Goal: Task Accomplishment & Management: Manage account settings

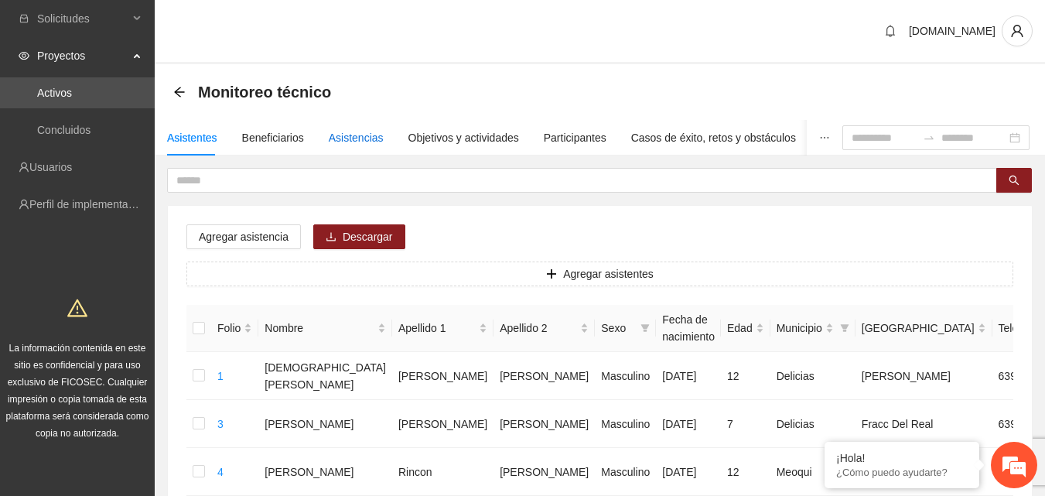
click at [347, 129] on div "Asistencias" at bounding box center [356, 137] width 55 height 17
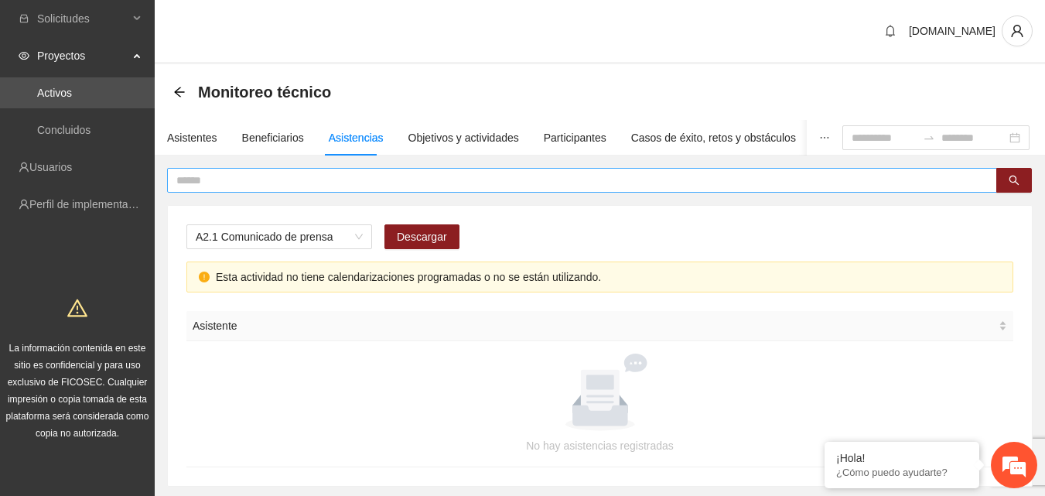
click at [263, 188] on input "text" at bounding box center [575, 180] width 799 height 17
click at [337, 233] on span "A2.1 Comunicado de prensa" at bounding box center [279, 236] width 167 height 23
type input "*****"
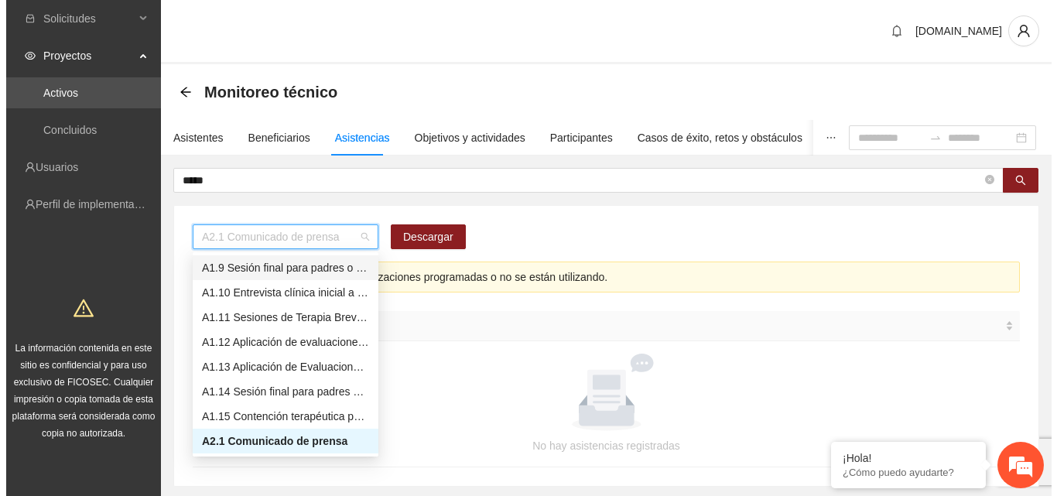
scroll to position [43, 0]
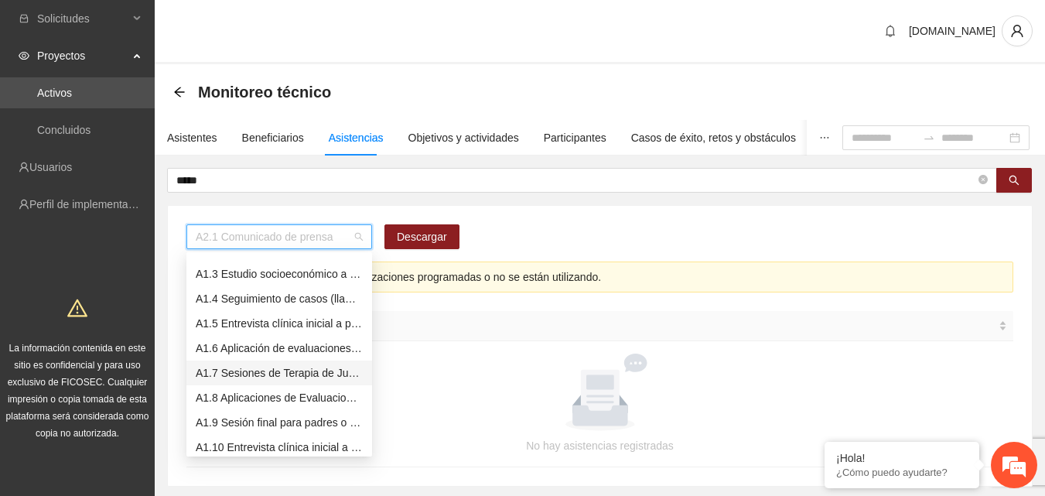
click at [267, 375] on div "A1.7 Sesiones de Terapia de Juego para niños y niñas" at bounding box center [279, 372] width 167 height 17
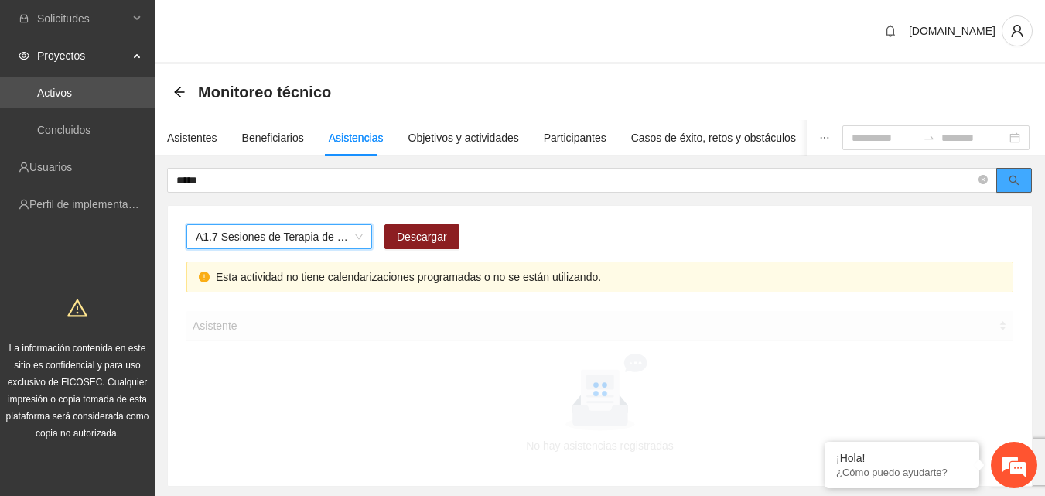
click at [1004, 186] on button "button" at bounding box center [1015, 180] width 36 height 25
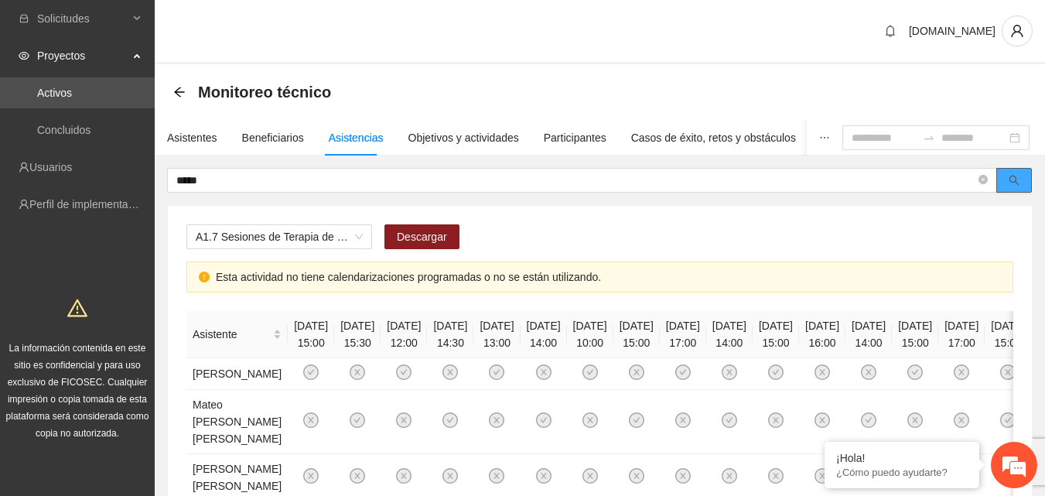
click at [997, 168] on button "button" at bounding box center [1015, 180] width 36 height 25
click at [321, 186] on input "*****" at bounding box center [575, 180] width 799 height 17
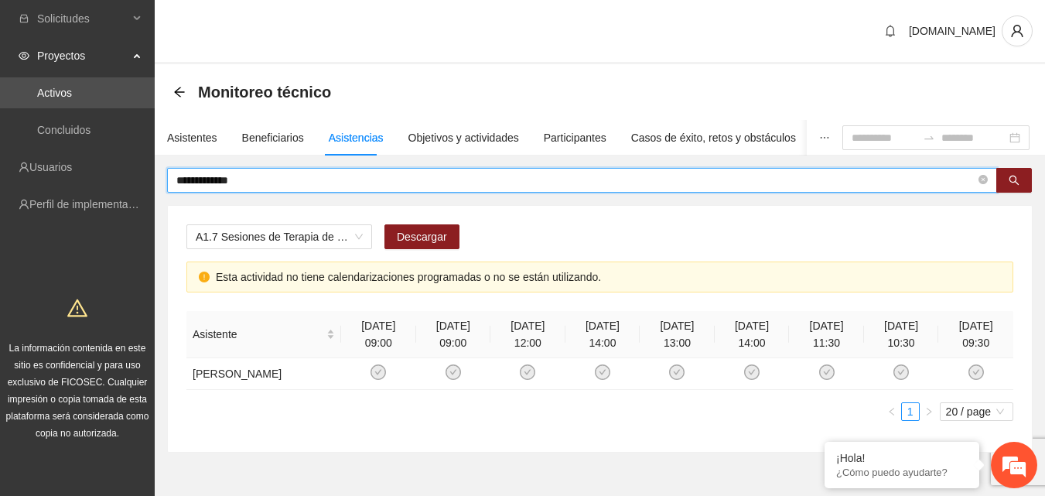
click at [250, 180] on input "**********" at bounding box center [575, 180] width 799 height 17
type input "*"
type input "**********"
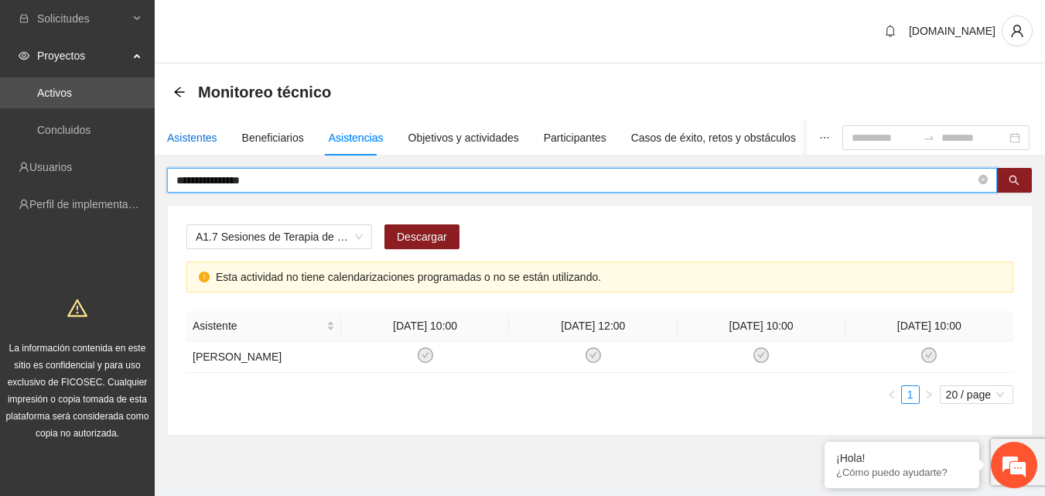
click at [180, 142] on div "Asistentes" at bounding box center [192, 137] width 50 height 17
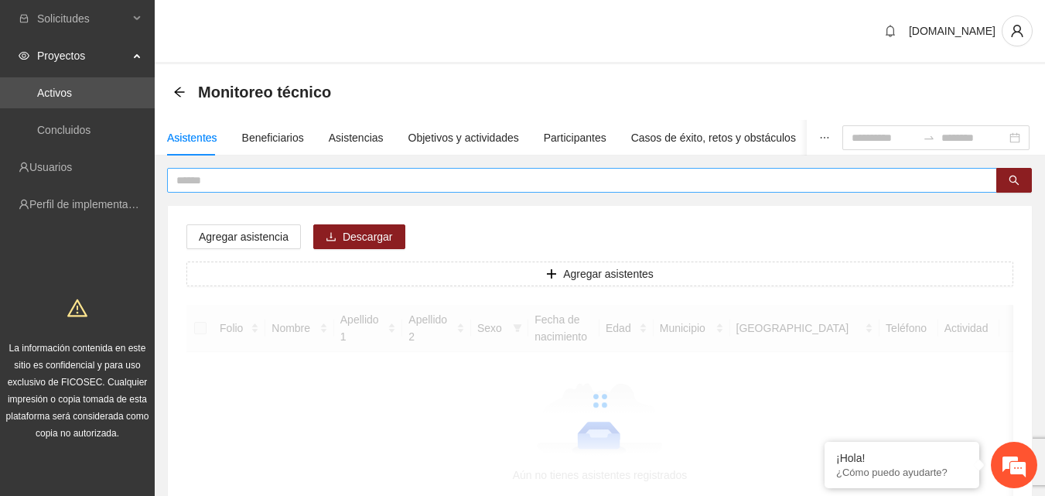
click at [248, 188] on input "text" at bounding box center [575, 180] width 799 height 17
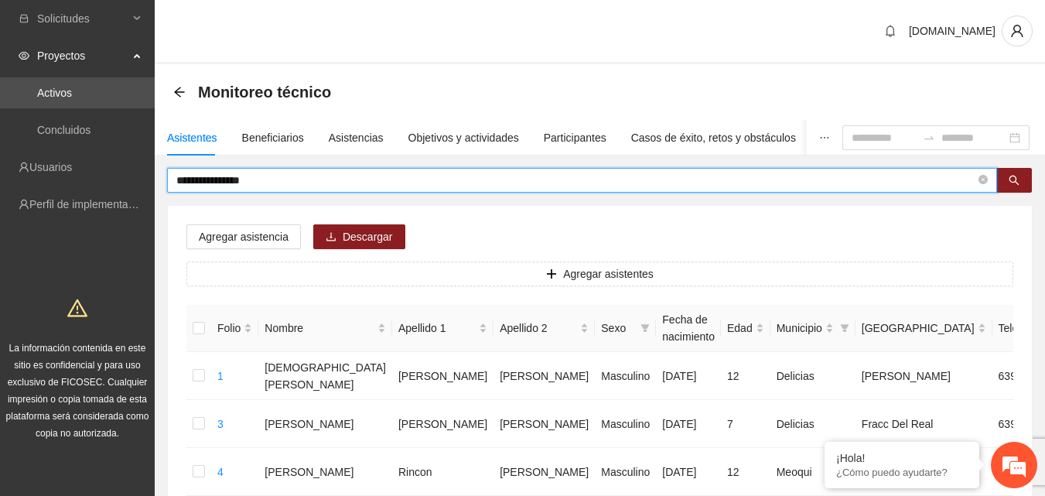
type input "**********"
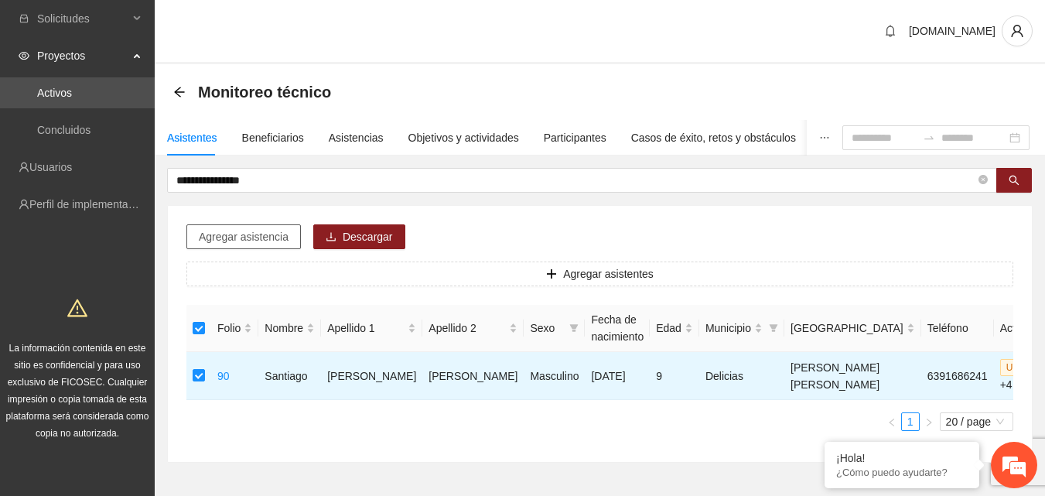
click at [238, 242] on span "Agregar asistencia" at bounding box center [244, 236] width 90 height 17
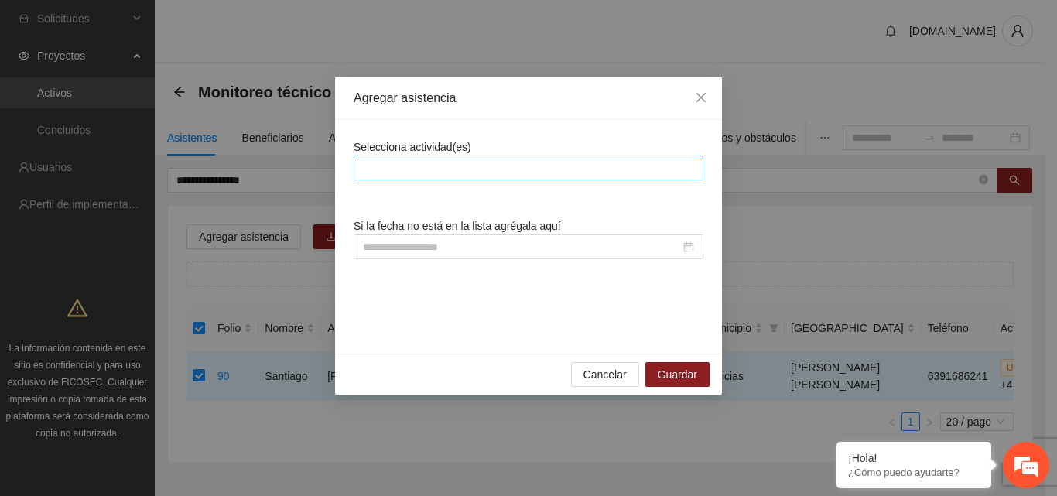
click at [450, 163] on div at bounding box center [528, 168] width 342 height 19
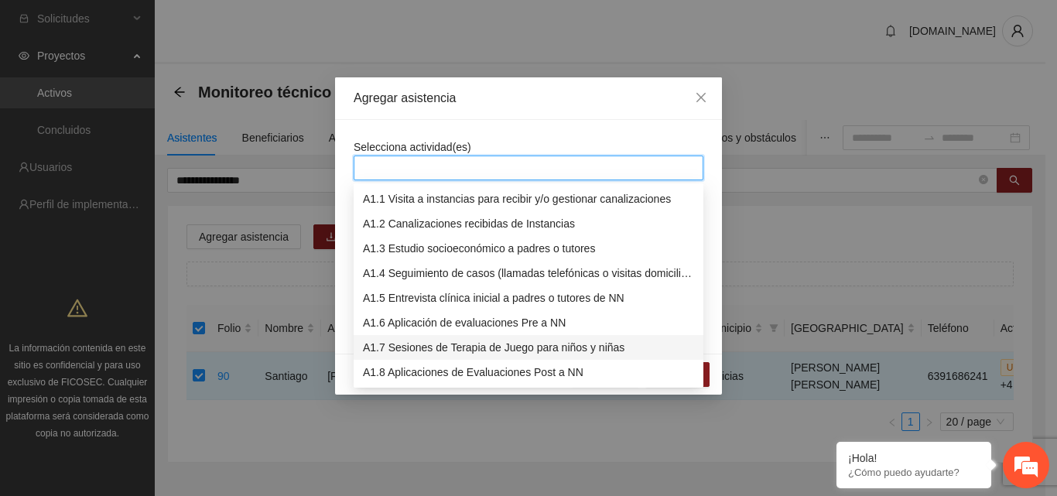
click at [440, 355] on div "A1.7 Sesiones de Terapia de Juego para niños y niñas" at bounding box center [528, 347] width 331 height 17
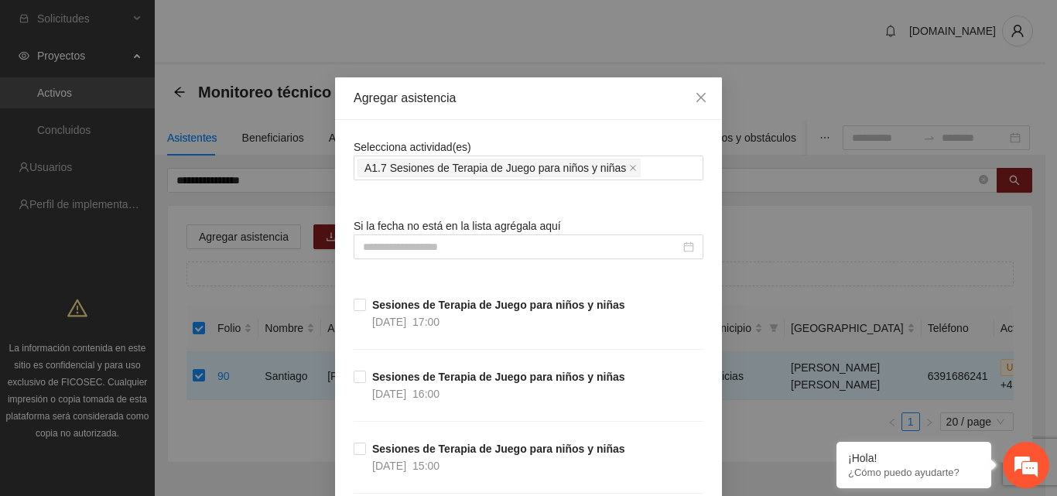
click at [548, 56] on div "Agregar asistencia Selecciona actividad(es) A1.7 Sesiones de Terapia de Juego p…" at bounding box center [528, 248] width 1057 height 496
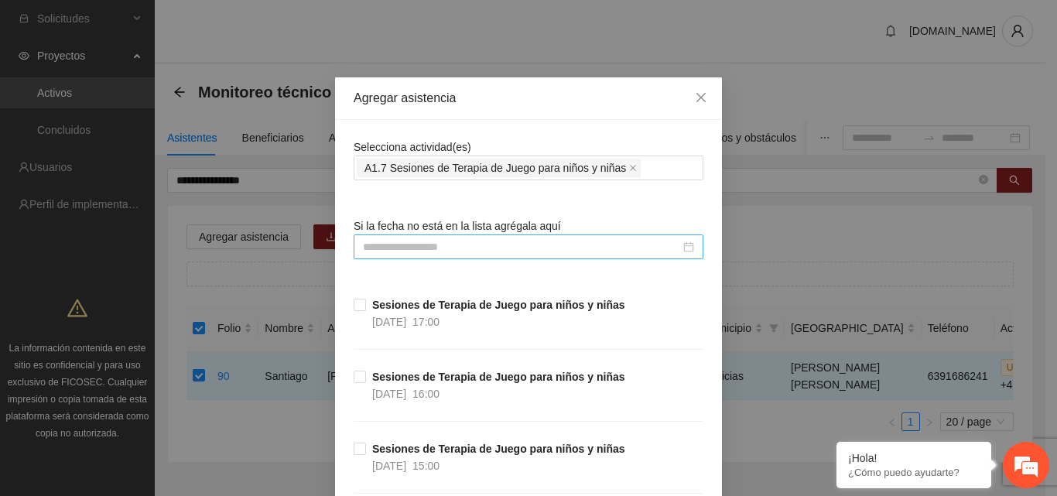
click at [483, 242] on input at bounding box center [521, 246] width 317 height 17
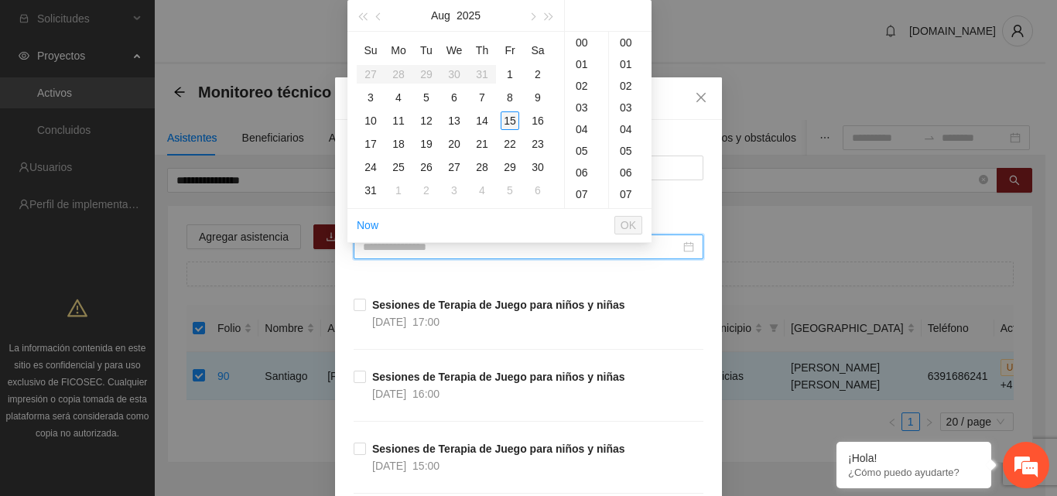
click at [515, 121] on div "15" at bounding box center [510, 120] width 19 height 19
click at [584, 100] on div "11" at bounding box center [586, 98] width 43 height 22
click at [627, 152] on div "30" at bounding box center [630, 151] width 43 height 22
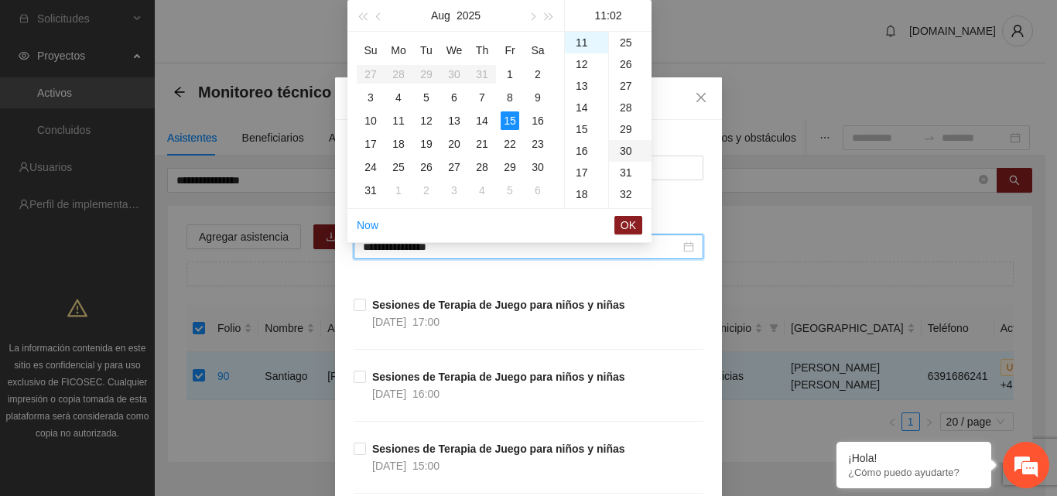
type input "**********"
click at [626, 225] on span "OK" at bounding box center [628, 225] width 15 height 17
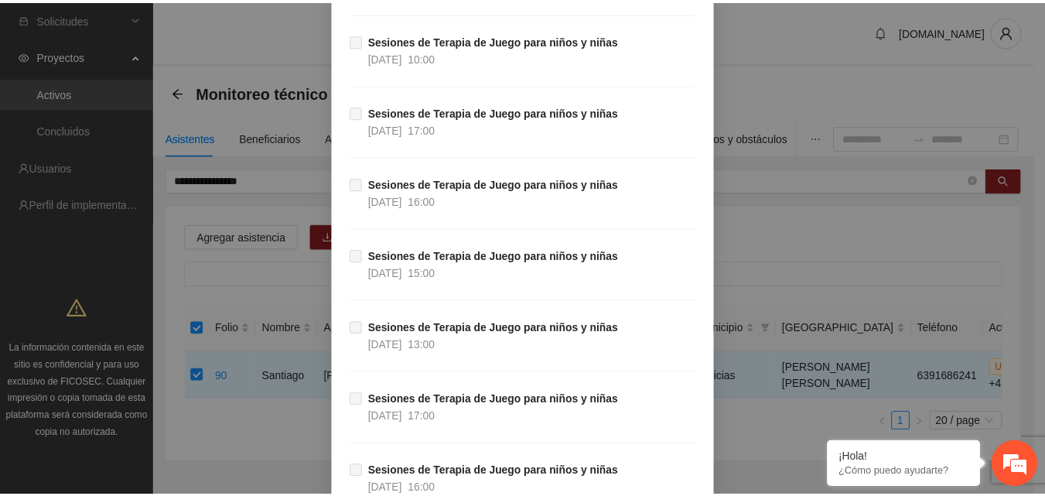
scroll to position [12294, 0]
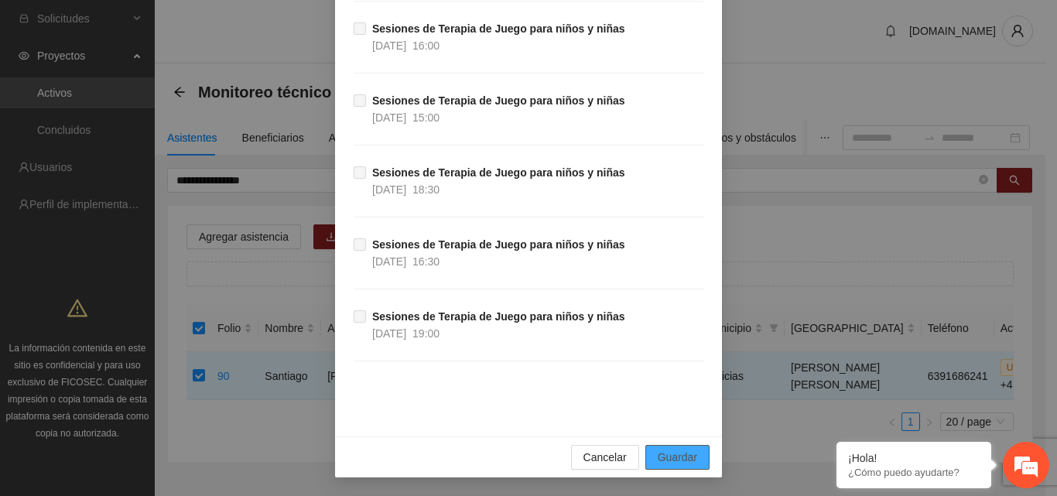
click at [686, 462] on span "Guardar" at bounding box center [677, 457] width 39 height 17
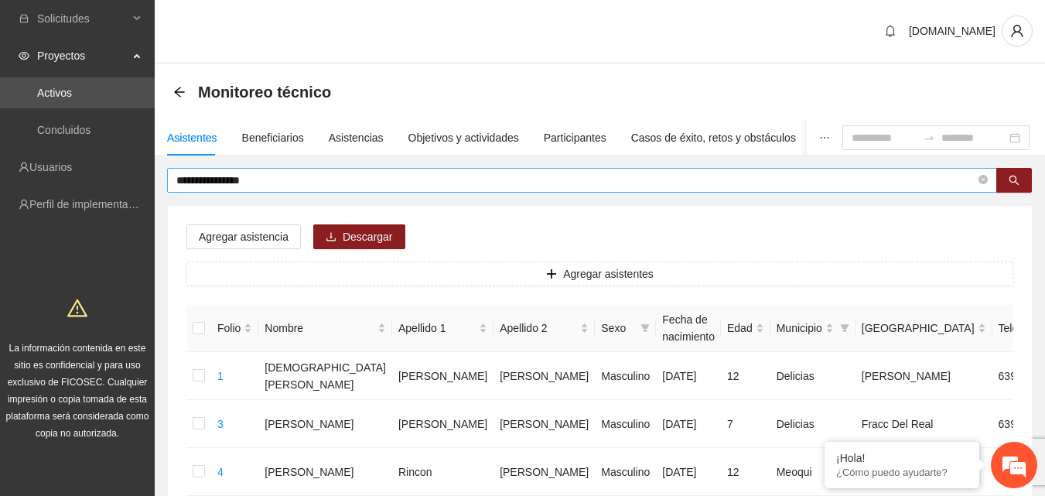
click at [292, 179] on input "**********" at bounding box center [575, 180] width 799 height 17
type input "*"
click at [429, 36] on div "[DOMAIN_NAME]" at bounding box center [600, 32] width 891 height 64
click at [367, 142] on div "Asistencias" at bounding box center [356, 137] width 55 height 17
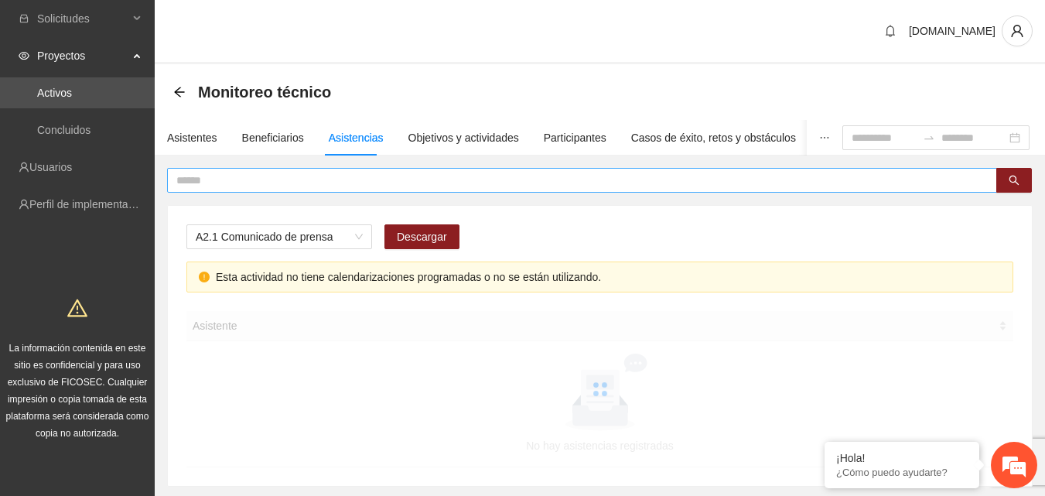
click at [354, 181] on input "text" at bounding box center [575, 180] width 799 height 17
click at [357, 242] on span "A2.1 Comunicado de prensa" at bounding box center [279, 236] width 167 height 23
type input "**********"
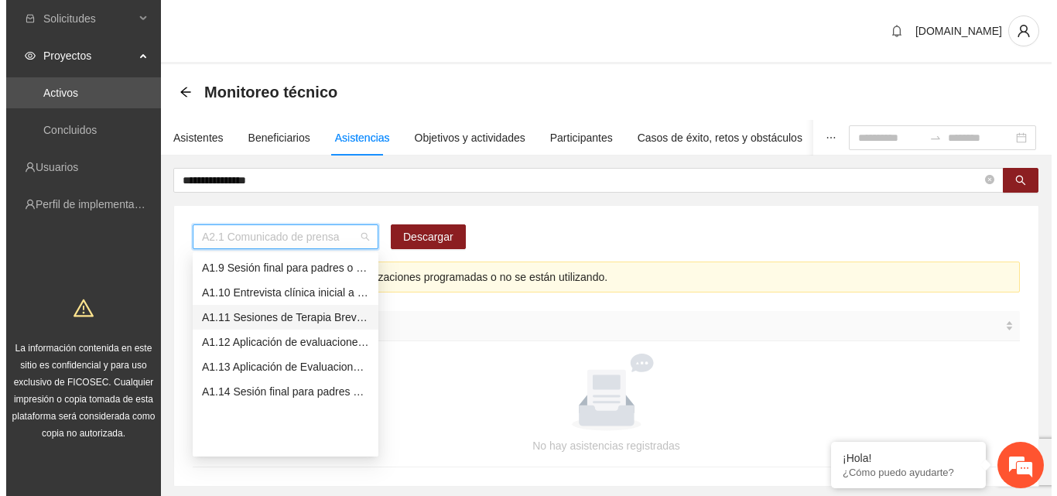
scroll to position [121, 0]
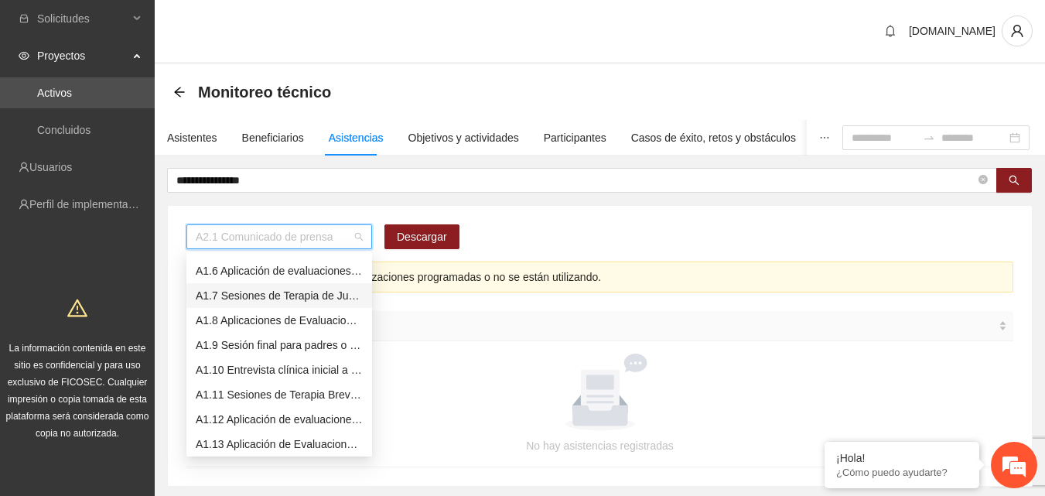
click at [287, 299] on div "A1.7 Sesiones de Terapia de Juego para niños y niñas" at bounding box center [279, 295] width 167 height 17
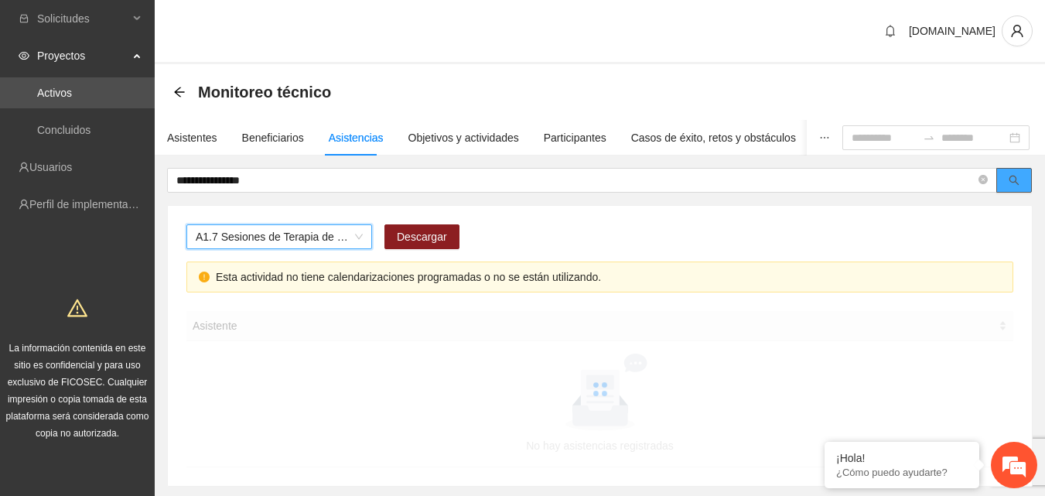
click at [1017, 177] on icon "search" at bounding box center [1014, 180] width 11 height 11
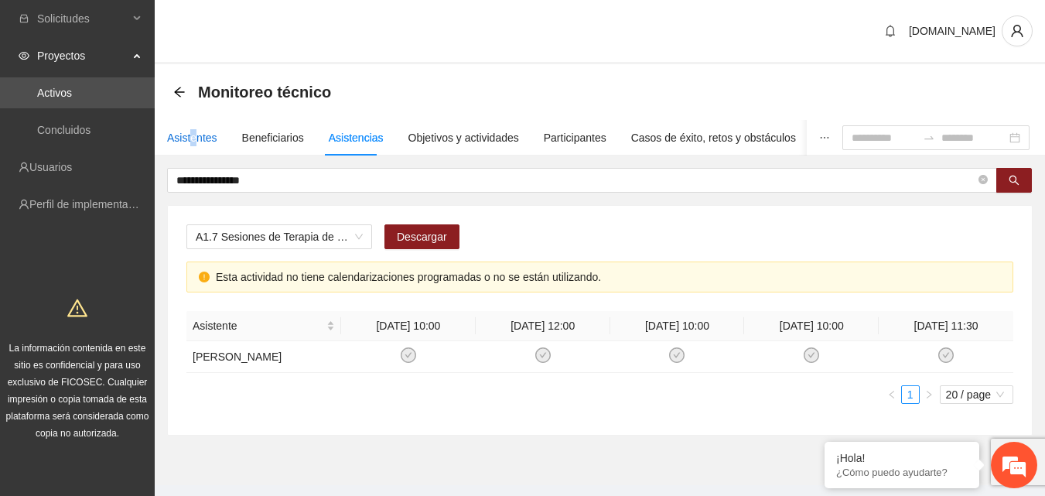
click at [194, 137] on div "Asistentes" at bounding box center [192, 137] width 50 height 17
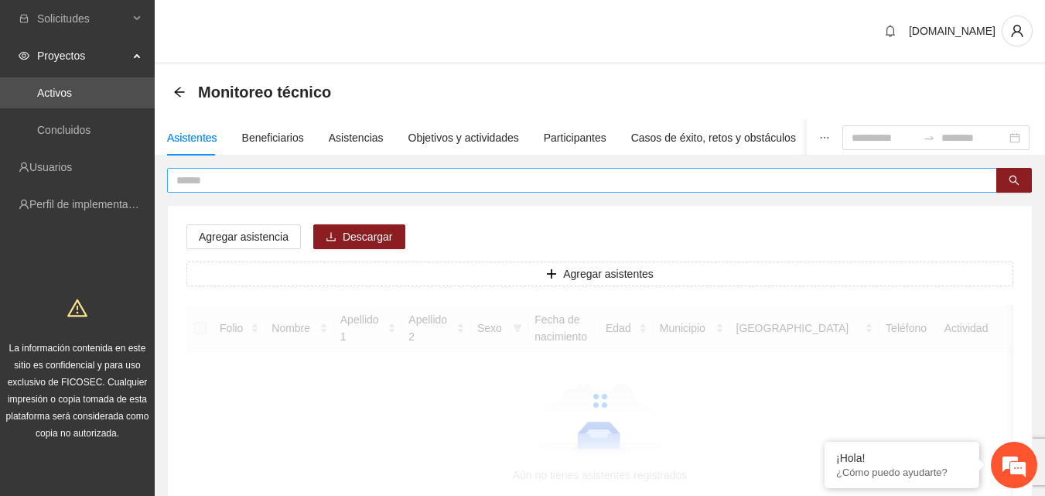
click at [247, 186] on input "text" at bounding box center [575, 180] width 799 height 17
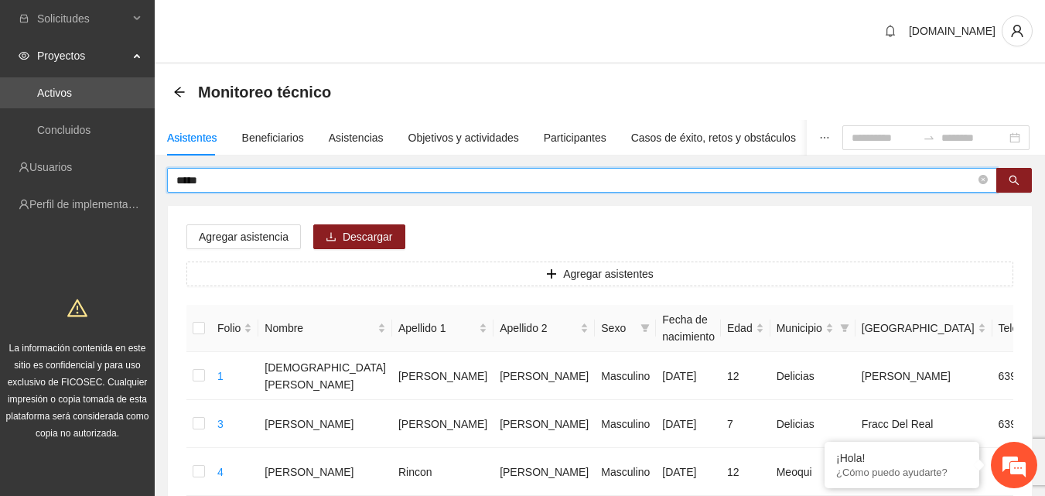
type input "*****"
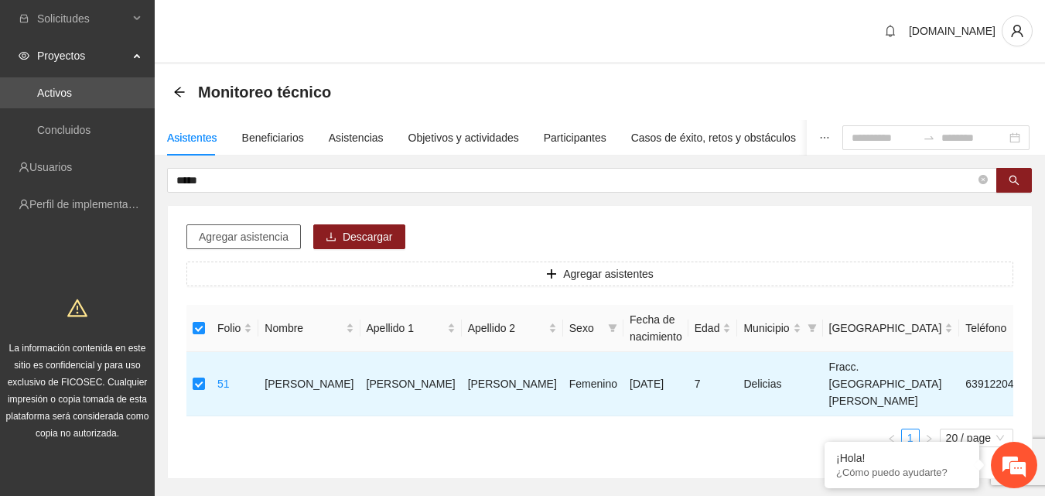
click at [235, 242] on span "Agregar asistencia" at bounding box center [244, 236] width 90 height 17
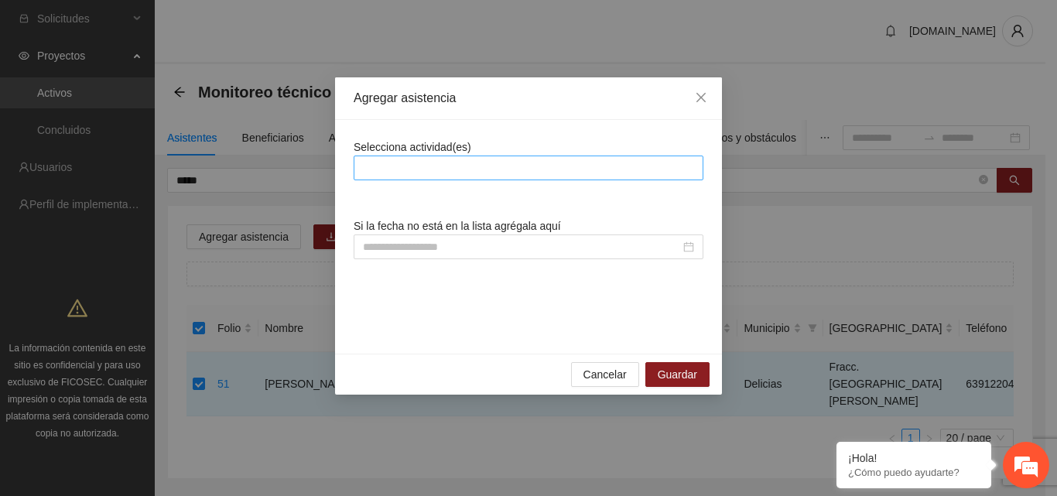
click at [435, 163] on div at bounding box center [528, 168] width 342 height 19
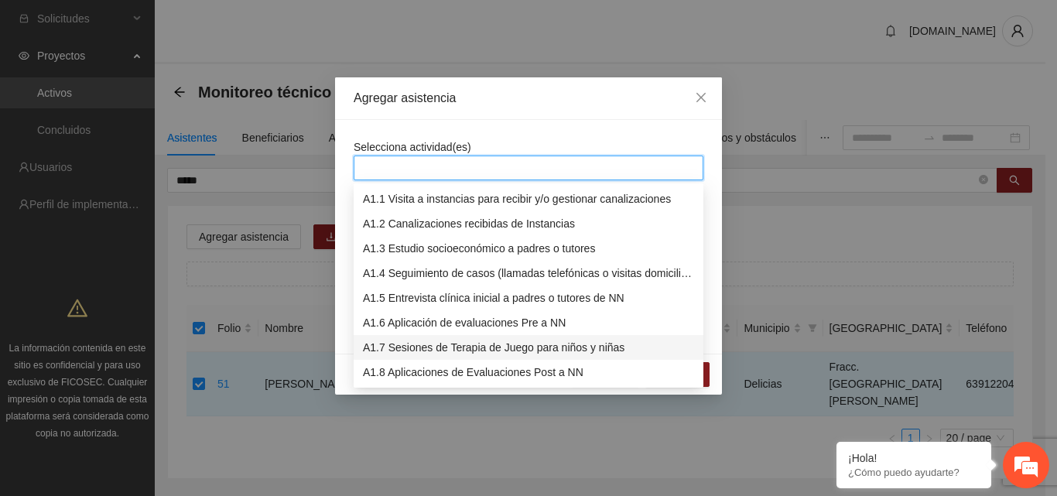
click at [416, 351] on div "A1.7 Sesiones de Terapia de Juego para niños y niñas" at bounding box center [528, 347] width 331 height 17
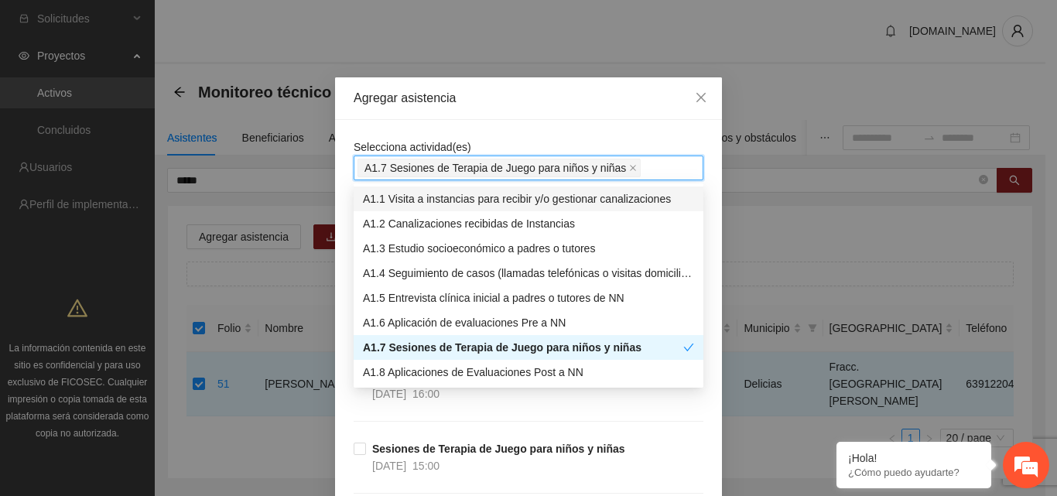
click at [529, 104] on div "Agregar asistencia" at bounding box center [529, 98] width 350 height 17
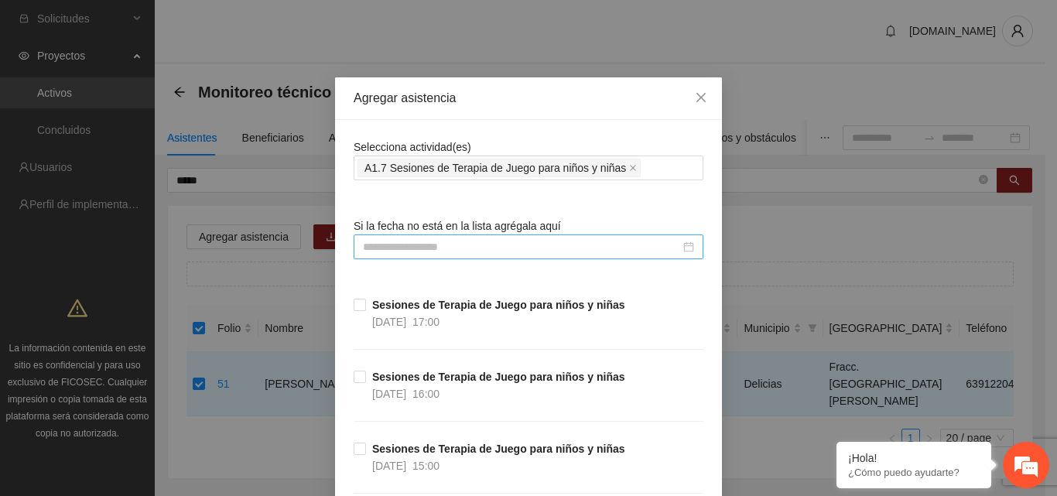
click at [483, 255] on input at bounding box center [521, 246] width 317 height 17
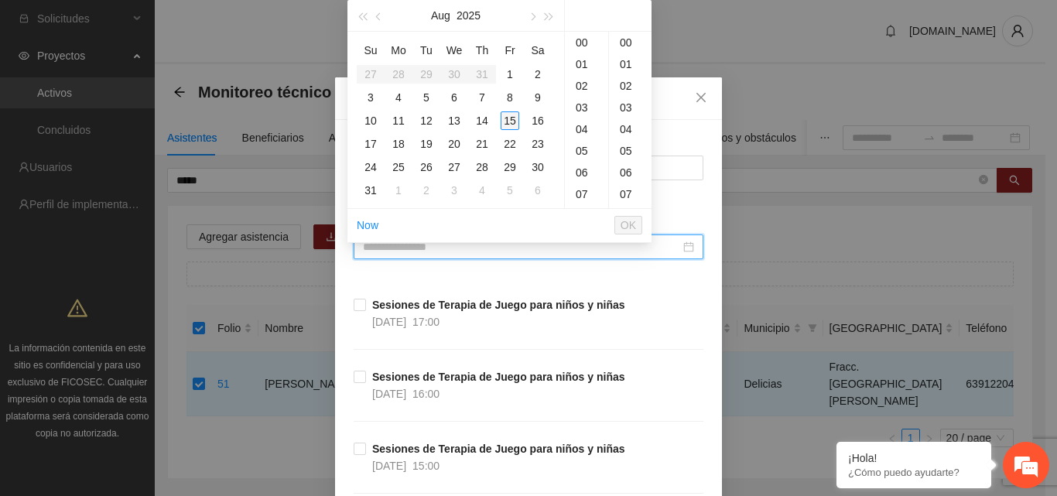
click at [509, 124] on div "15" at bounding box center [510, 120] width 19 height 19
click at [624, 61] on div "30" at bounding box center [630, 58] width 43 height 22
type input "**********"
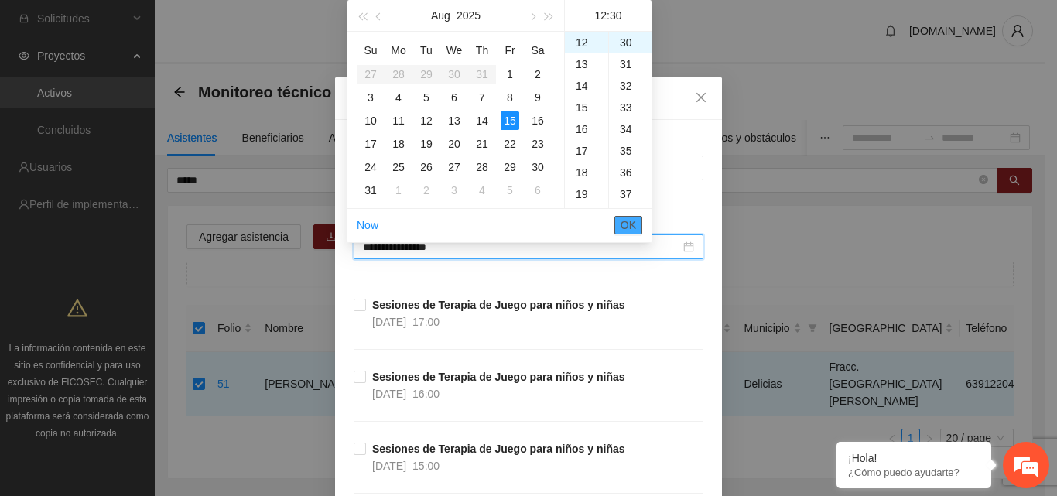
click at [634, 229] on span "OK" at bounding box center [628, 225] width 15 height 17
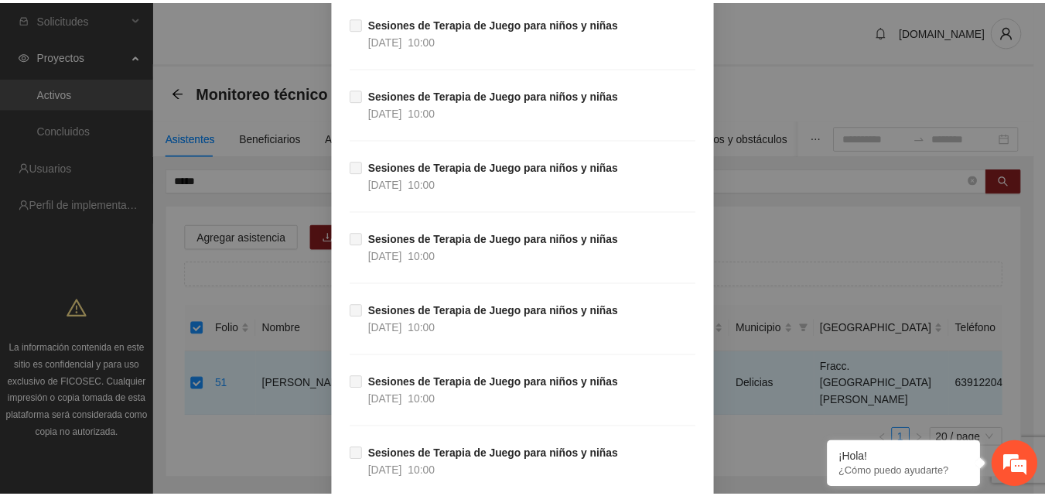
scroll to position [12294, 0]
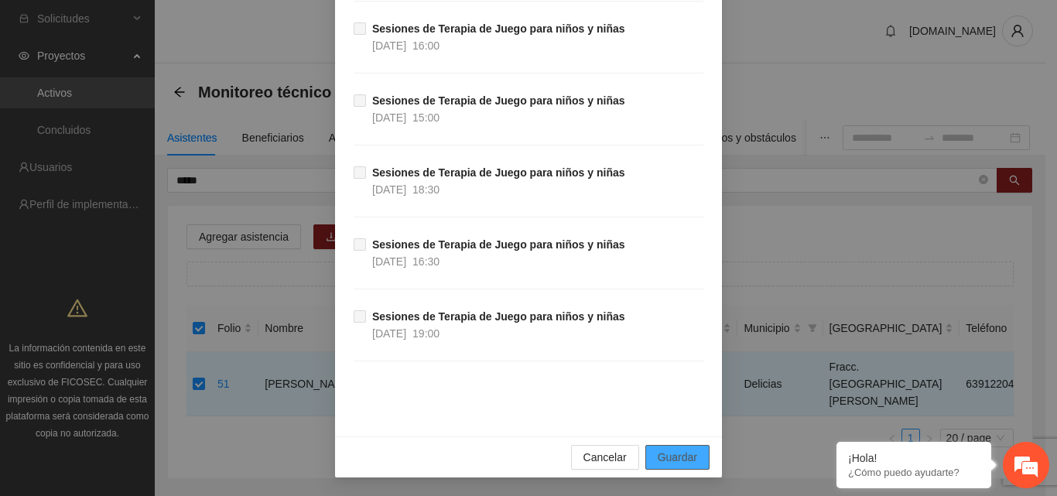
click at [669, 461] on span "Guardar" at bounding box center [677, 457] width 39 height 17
